Goal: Task Accomplishment & Management: Complete application form

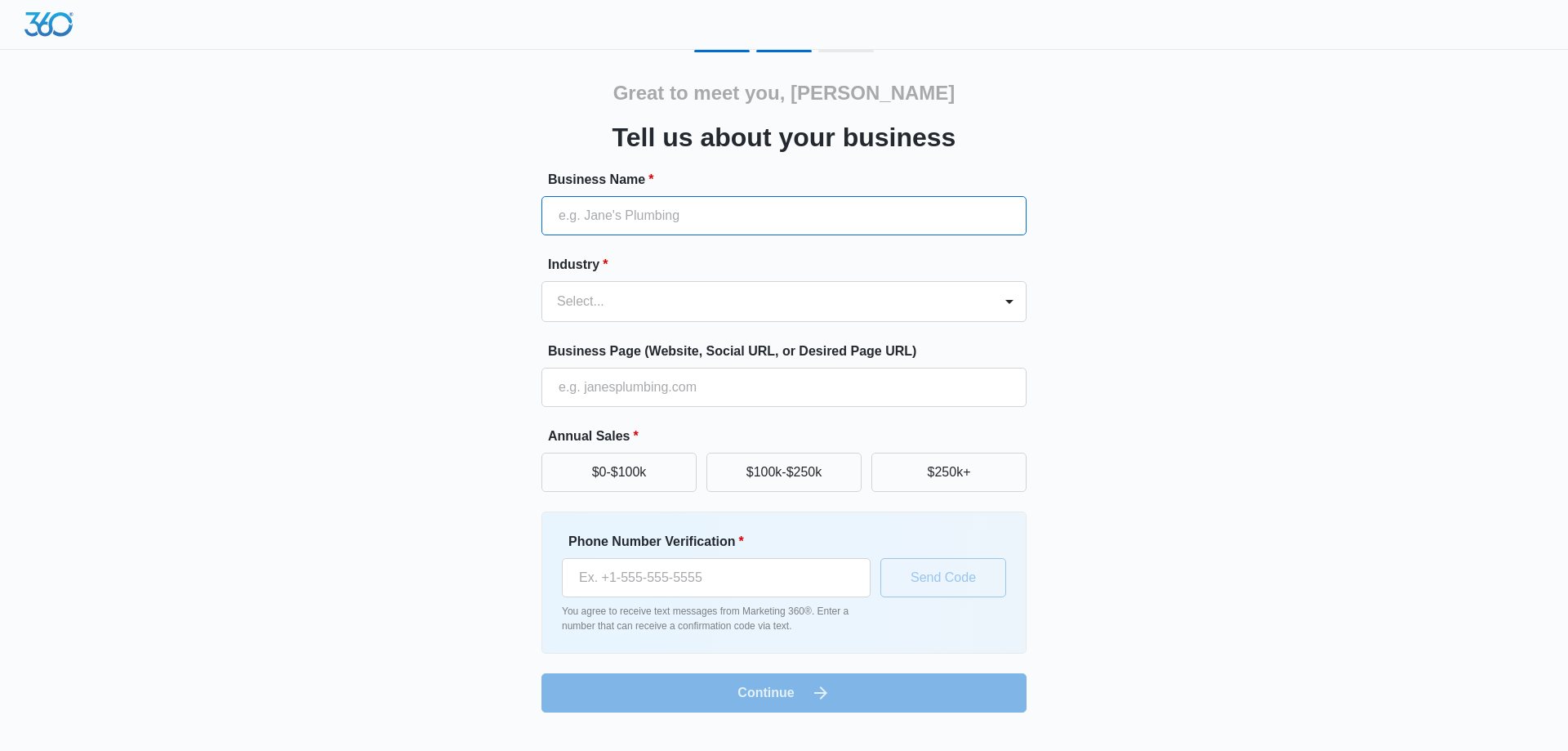
click at [604, 214] on input "Business Name *" at bounding box center [784, 215] width 485 height 39
paste input "Cryobank [GEOGRAPHIC_DATA]"
type input "Cryobank [GEOGRAPHIC_DATA]"
click at [634, 299] on div at bounding box center [764, 301] width 415 height 23
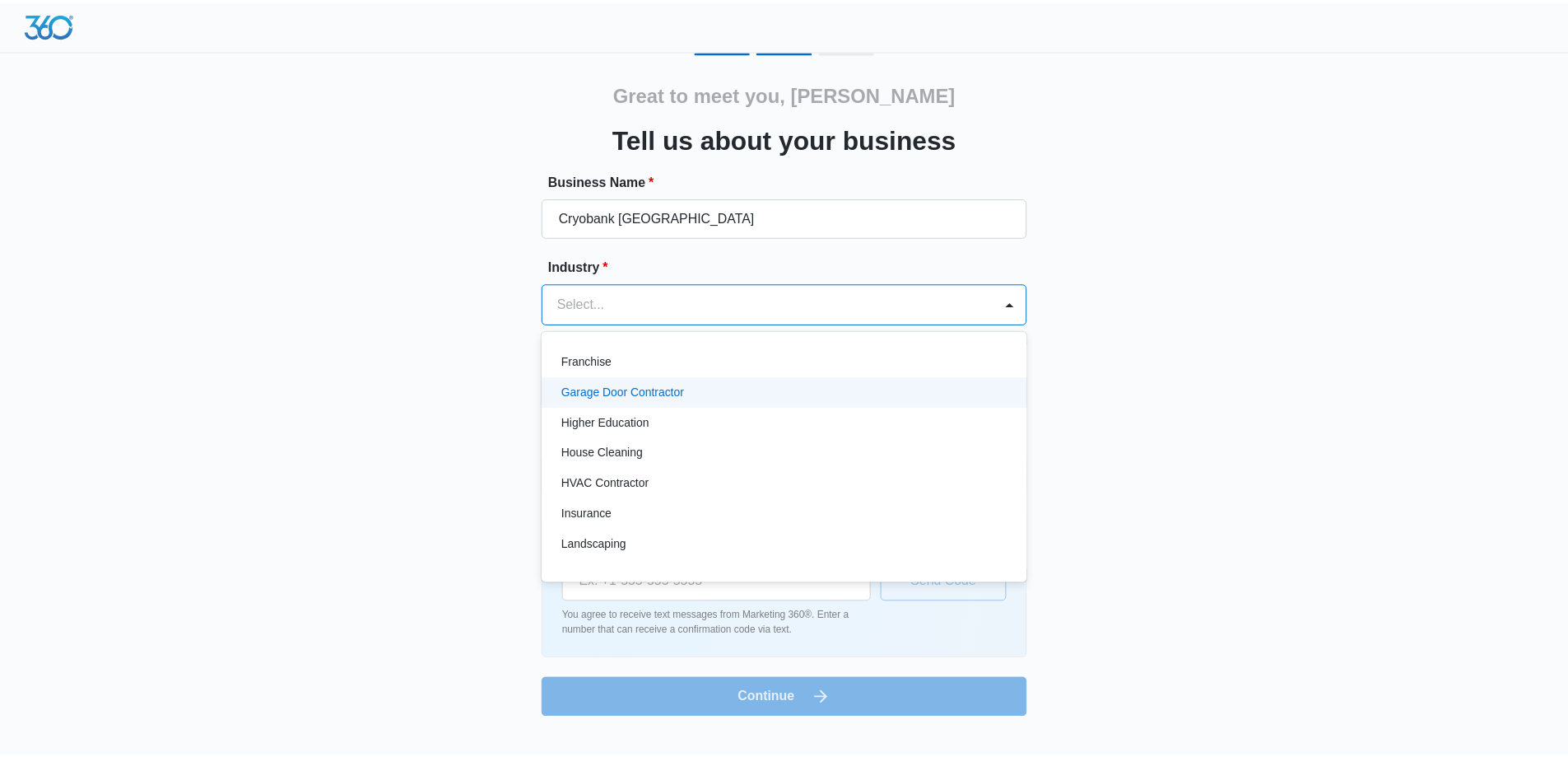
scroll to position [741, 0]
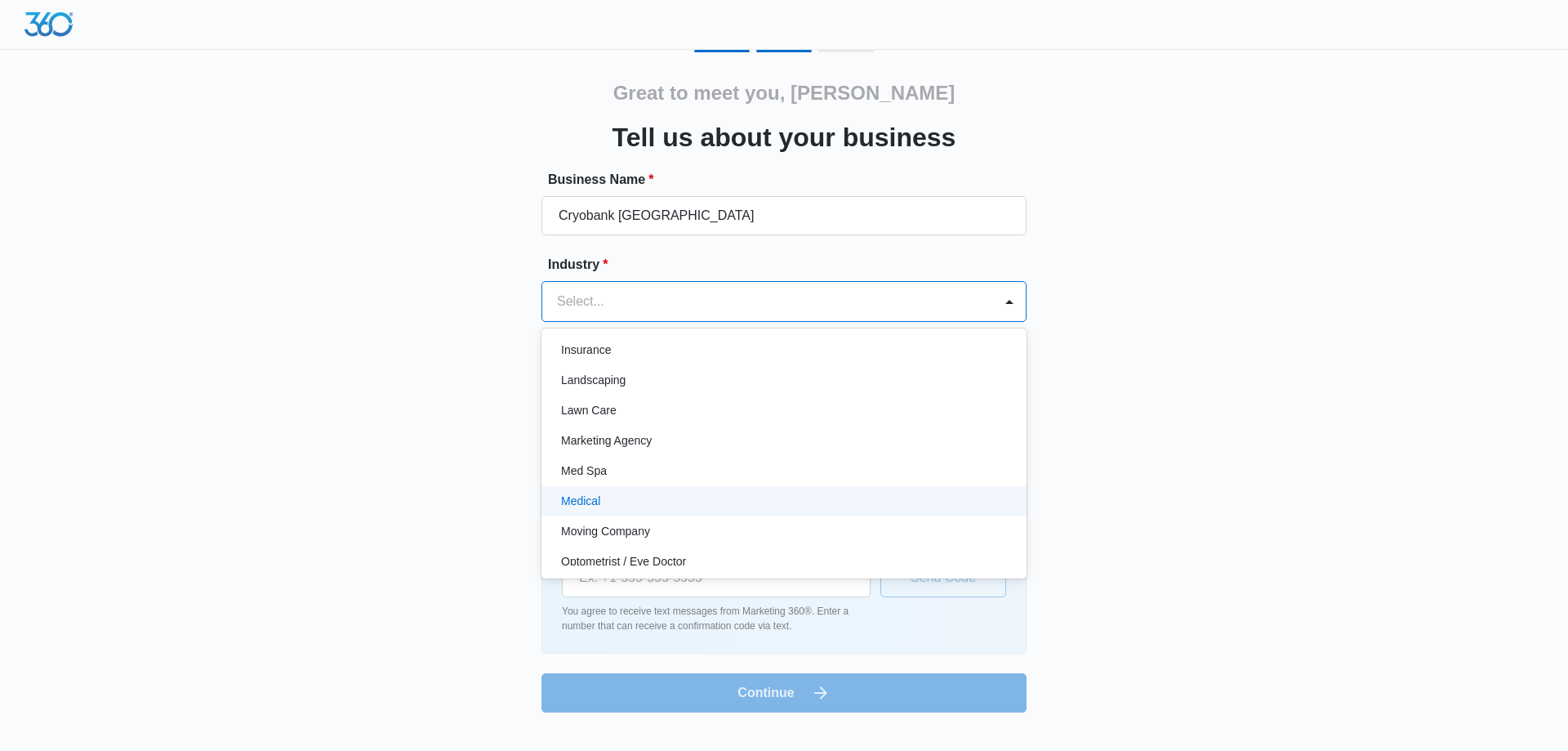
click at [820, 495] on div "Medical" at bounding box center [782, 501] width 442 height 17
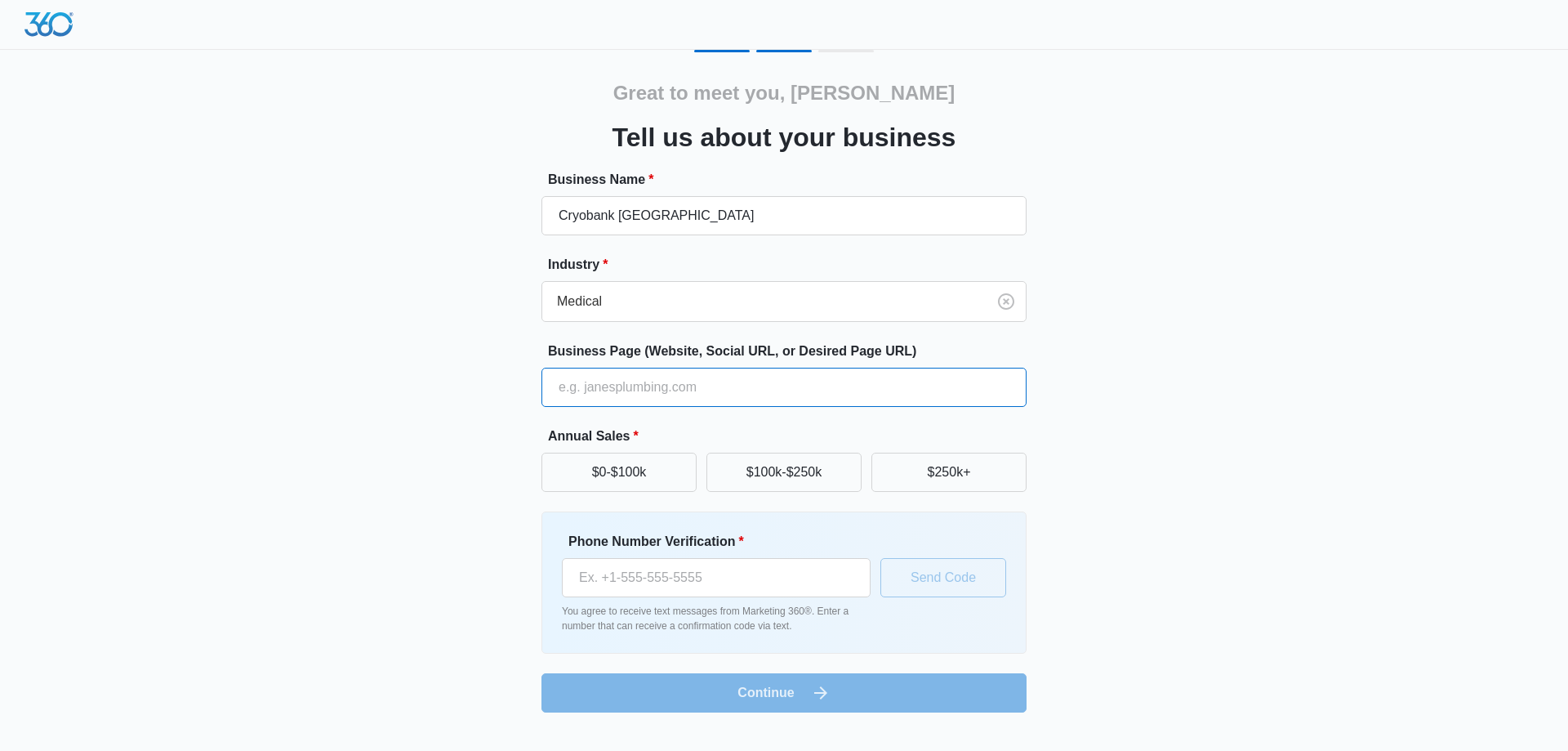
click at [768, 401] on input "Business Page (Website, Social URL, or Desired Page URL)" at bounding box center [784, 386] width 485 height 39
paste input "[URL][DOMAIN_NAME]"
type input "[URL][DOMAIN_NAME]"
click at [645, 472] on button "$0-$100k" at bounding box center [618, 472] width 155 height 39
click at [703, 576] on input "Phone Number Verification *" at bounding box center [716, 577] width 309 height 39
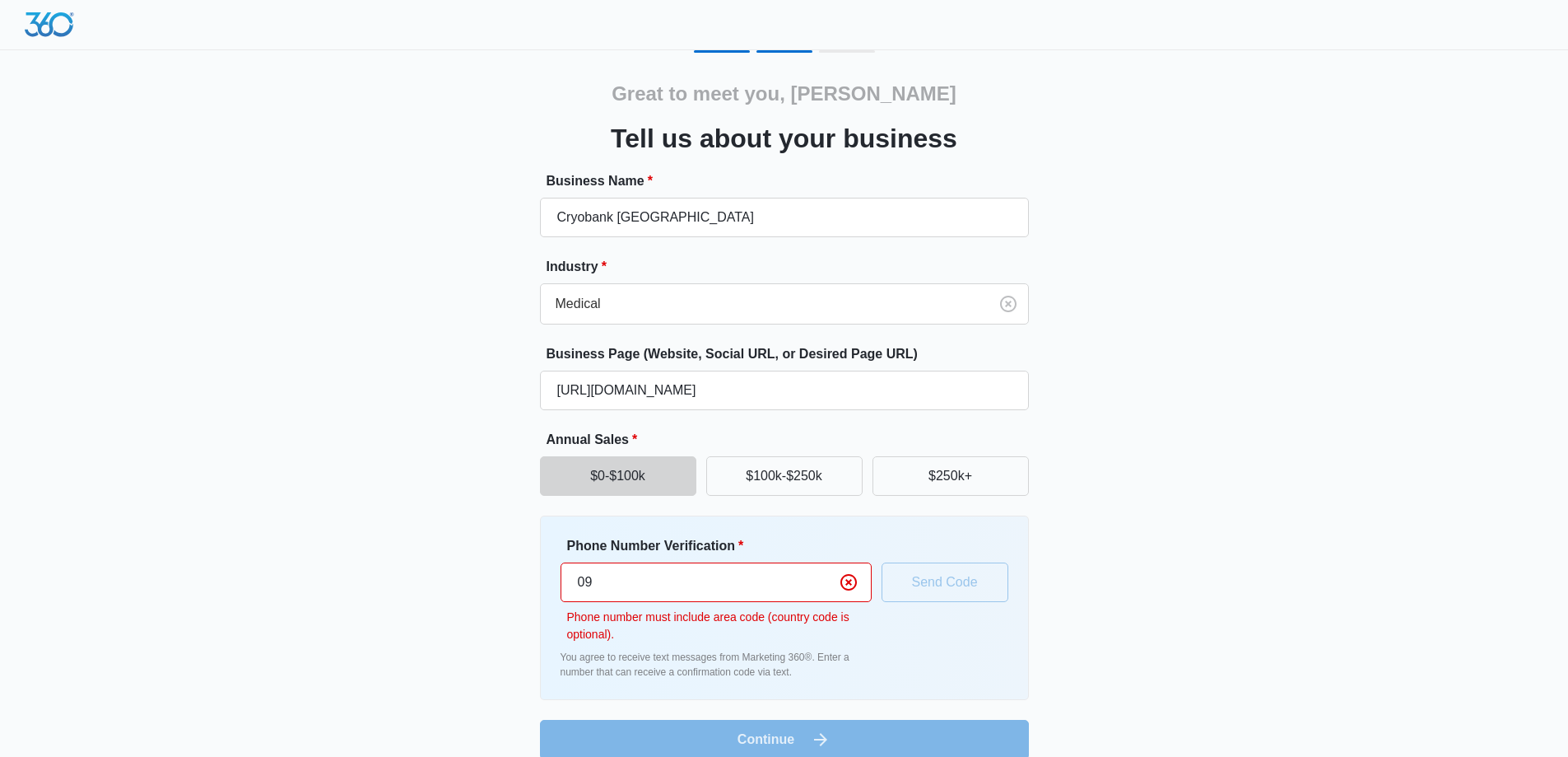
type input "0"
click at [958, 641] on div "Phone Number Verification * [PHONE_NUMBER] Phone number must include area code …" at bounding box center [784, 607] width 448 height 143
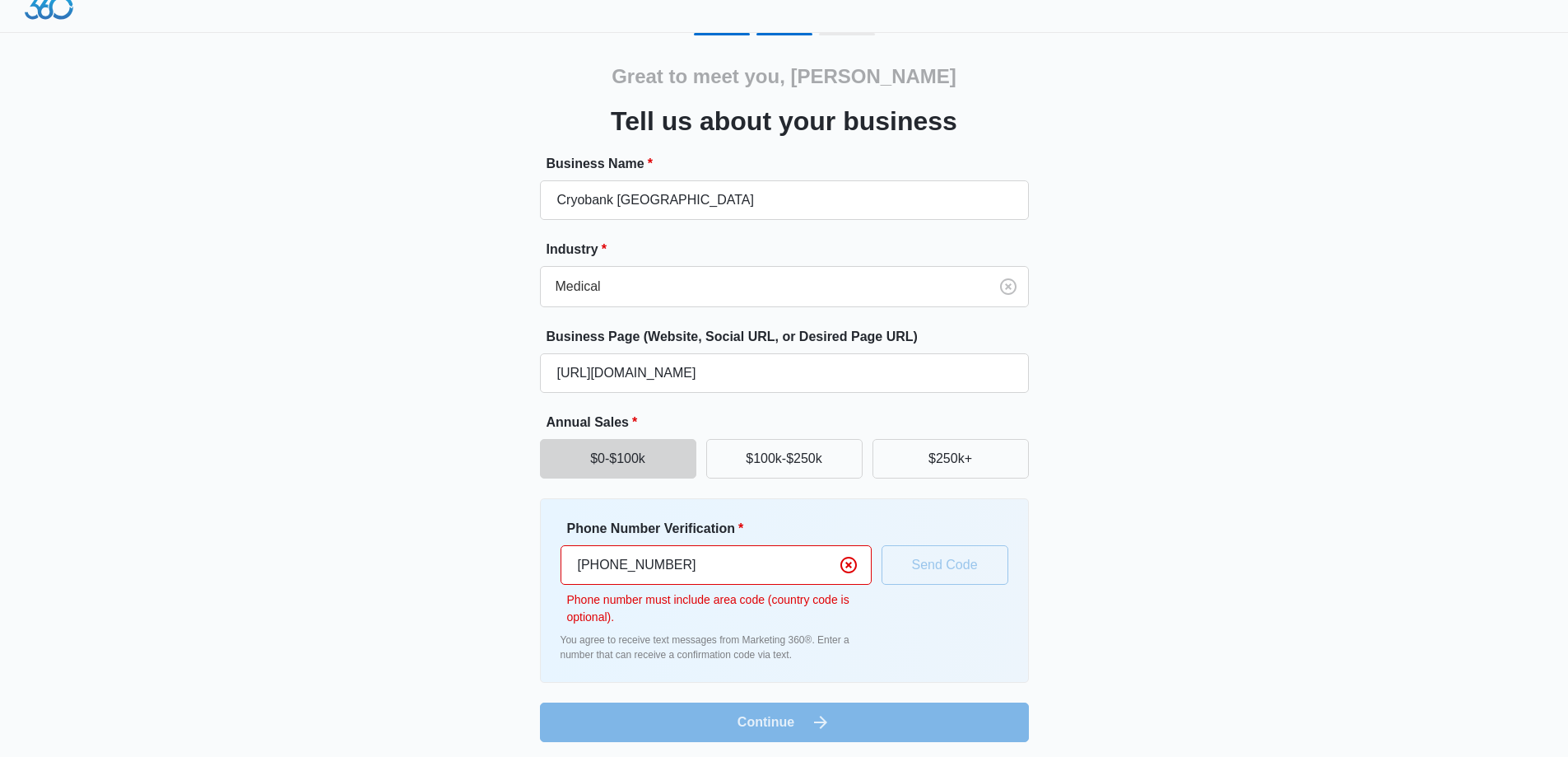
scroll to position [22, 0]
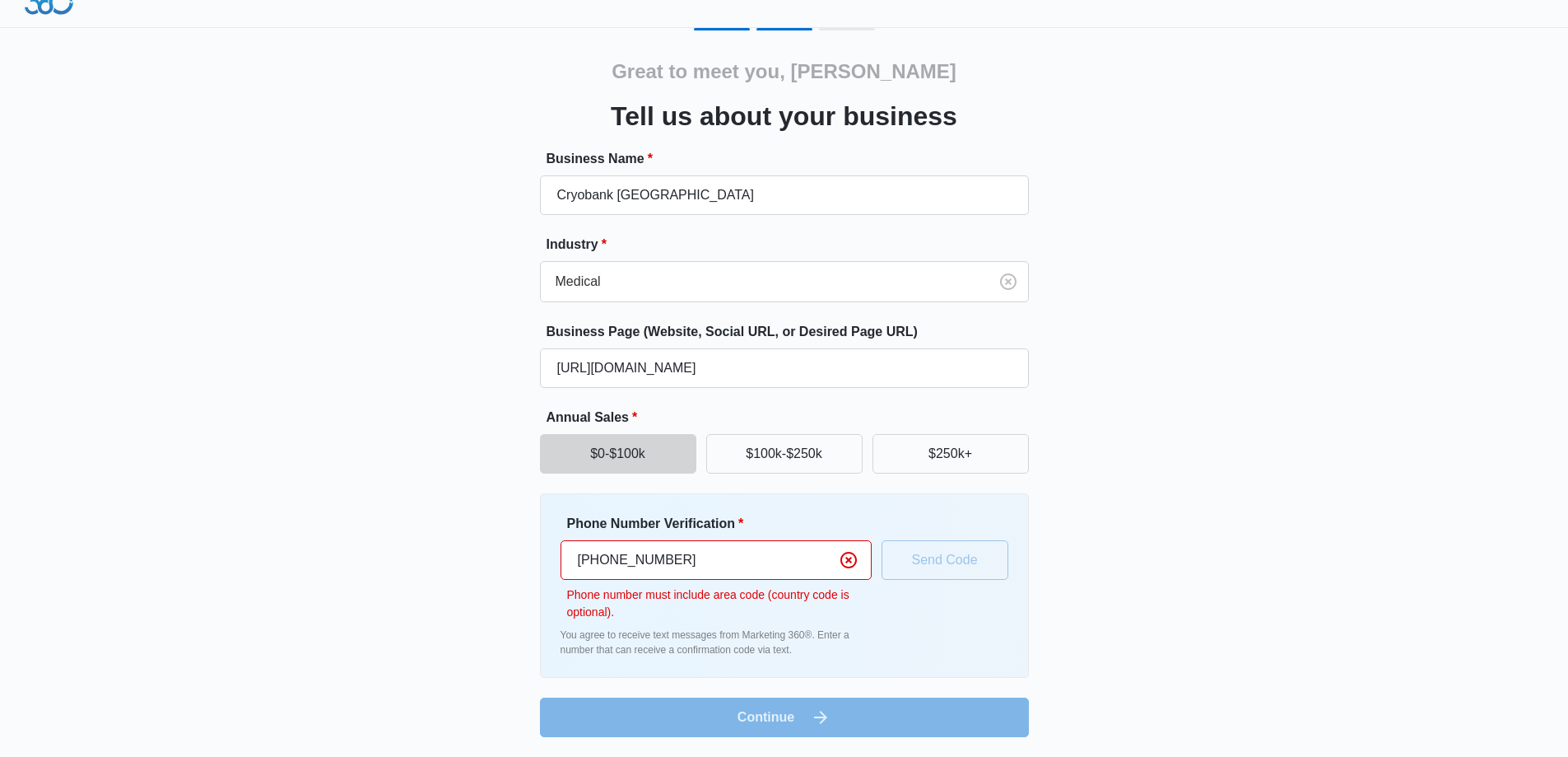
click at [592, 560] on input "[PHONE_NUMBER]" at bounding box center [715, 559] width 311 height 40
click at [597, 562] on input "[PHONE_NUMBER]" at bounding box center [715, 559] width 311 height 40
type input "[PHONE_NUMBER]"
drag, startPoint x: 699, startPoint y: 566, endPoint x: 524, endPoint y: 543, distance: 176.5
click at [524, 543] on div "Great to meet you, [PERSON_NAME] us about your business Business Name * Cryoban…" at bounding box center [784, 382] width 987 height 709
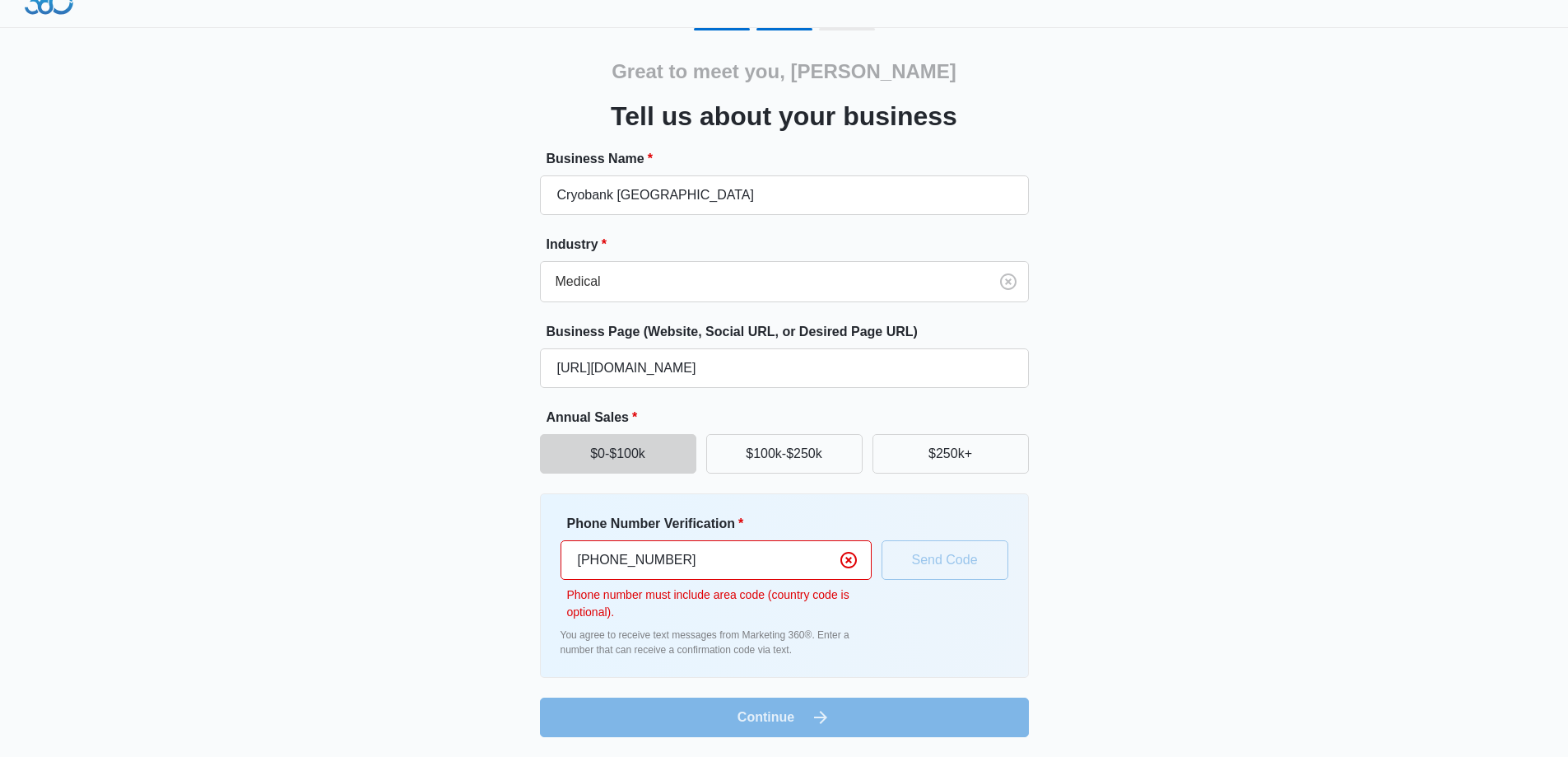
type input "[PHONE_NUMBER]"
click at [742, 712] on form "Business Name * Cryobank Orange County Industry * Medical Business Page (Websit…" at bounding box center [784, 442] width 489 height 588
click at [962, 556] on div "Phone Number Verification * [PHONE_NUMBER] Phone number must include area code …" at bounding box center [784, 584] width 448 height 143
click at [846, 558] on icon "Clear" at bounding box center [848, 559] width 17 height 17
